Goal: Task Accomplishment & Management: Manage account settings

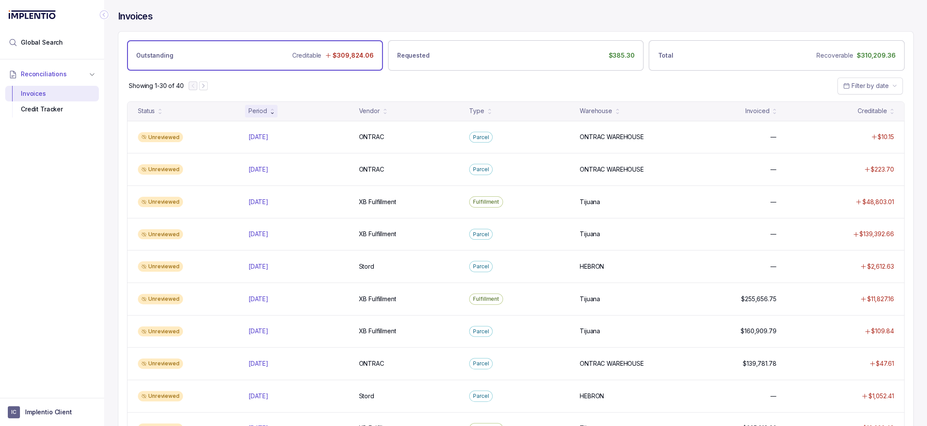
click at [472, 38] on div "Outstanding Creditable $309,824.06 Requested $385.30 Total Recoverable $310,209…" at bounding box center [515, 51] width 794 height 39
click at [481, 83] on div "Showing 1-30 of 40 Filter by date" at bounding box center [515, 86] width 794 height 30
click at [275, 81] on div "Showing 1-30 of 40 Filter by date" at bounding box center [515, 86] width 794 height 30
click at [506, 81] on div "Showing 1-30 of 40 Filter by date" at bounding box center [515, 86] width 794 height 30
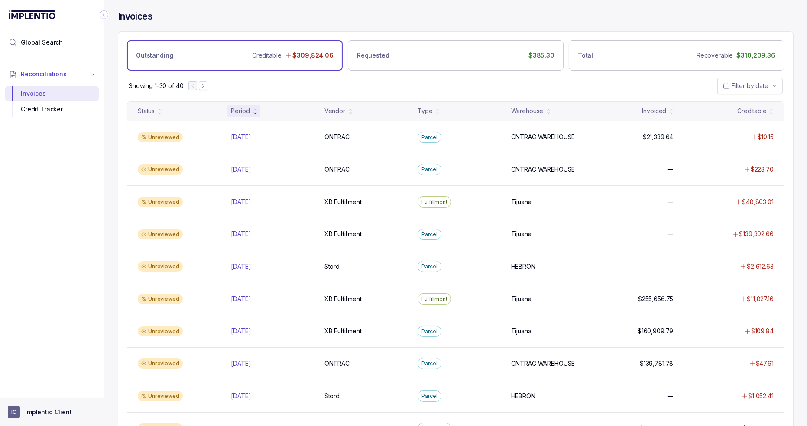
click at [32, 416] on p "Implentio Client" at bounding box center [48, 412] width 47 height 9
click at [32, 394] on p "Logout" at bounding box center [57, 393] width 72 height 9
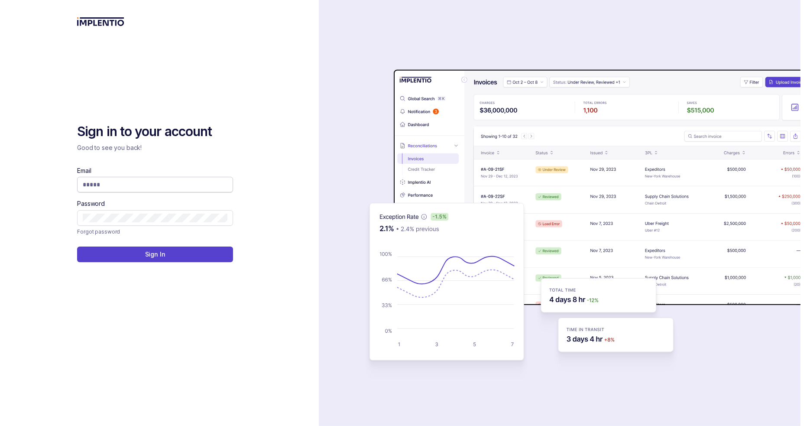
click at [144, 184] on input "Email" at bounding box center [155, 184] width 145 height 9
type input "**********"
click at [175, 256] on button "Sign In" at bounding box center [155, 255] width 156 height 16
